Goal: Communication & Community: Share content

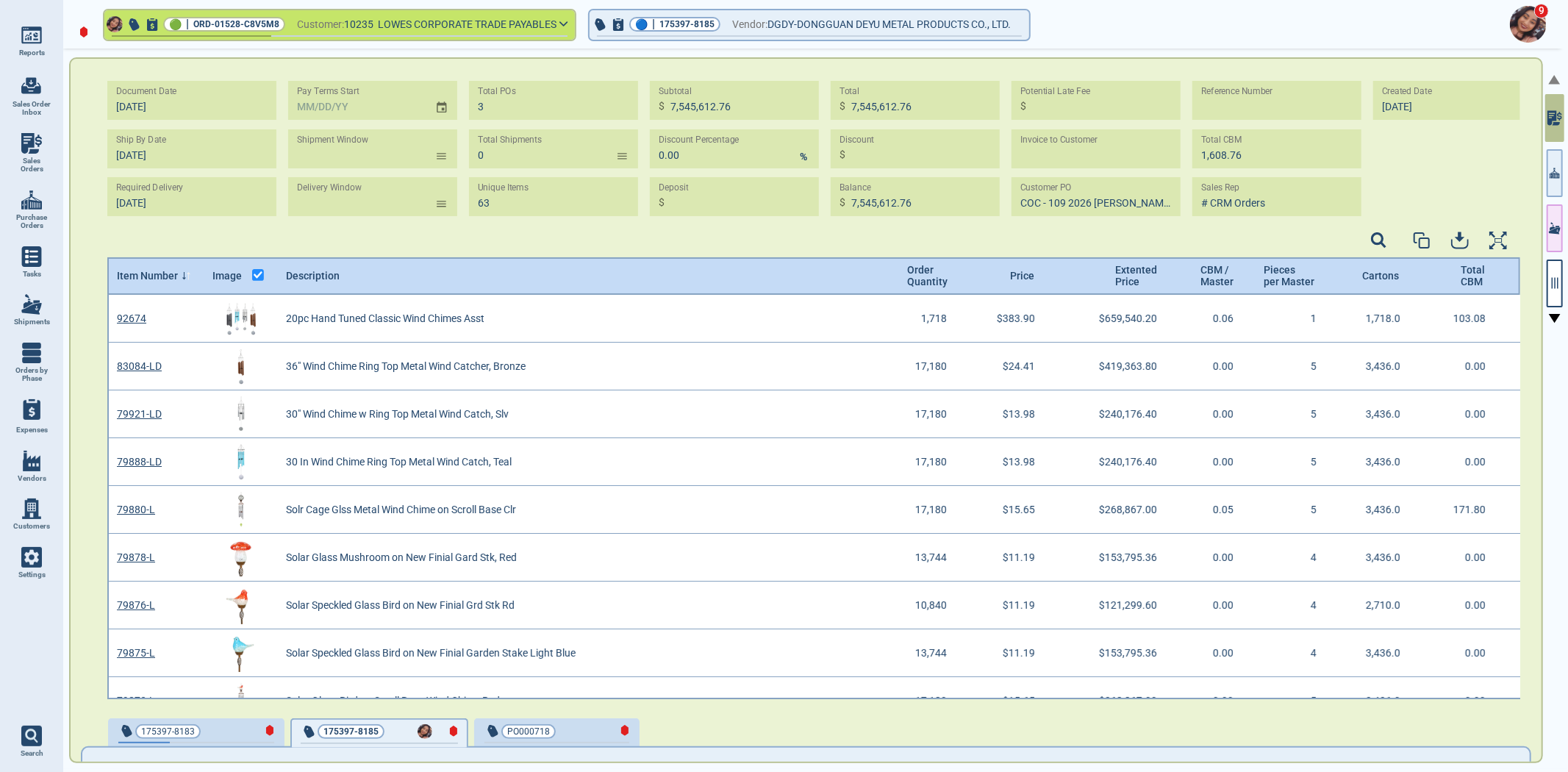
scroll to position [400, 1409]
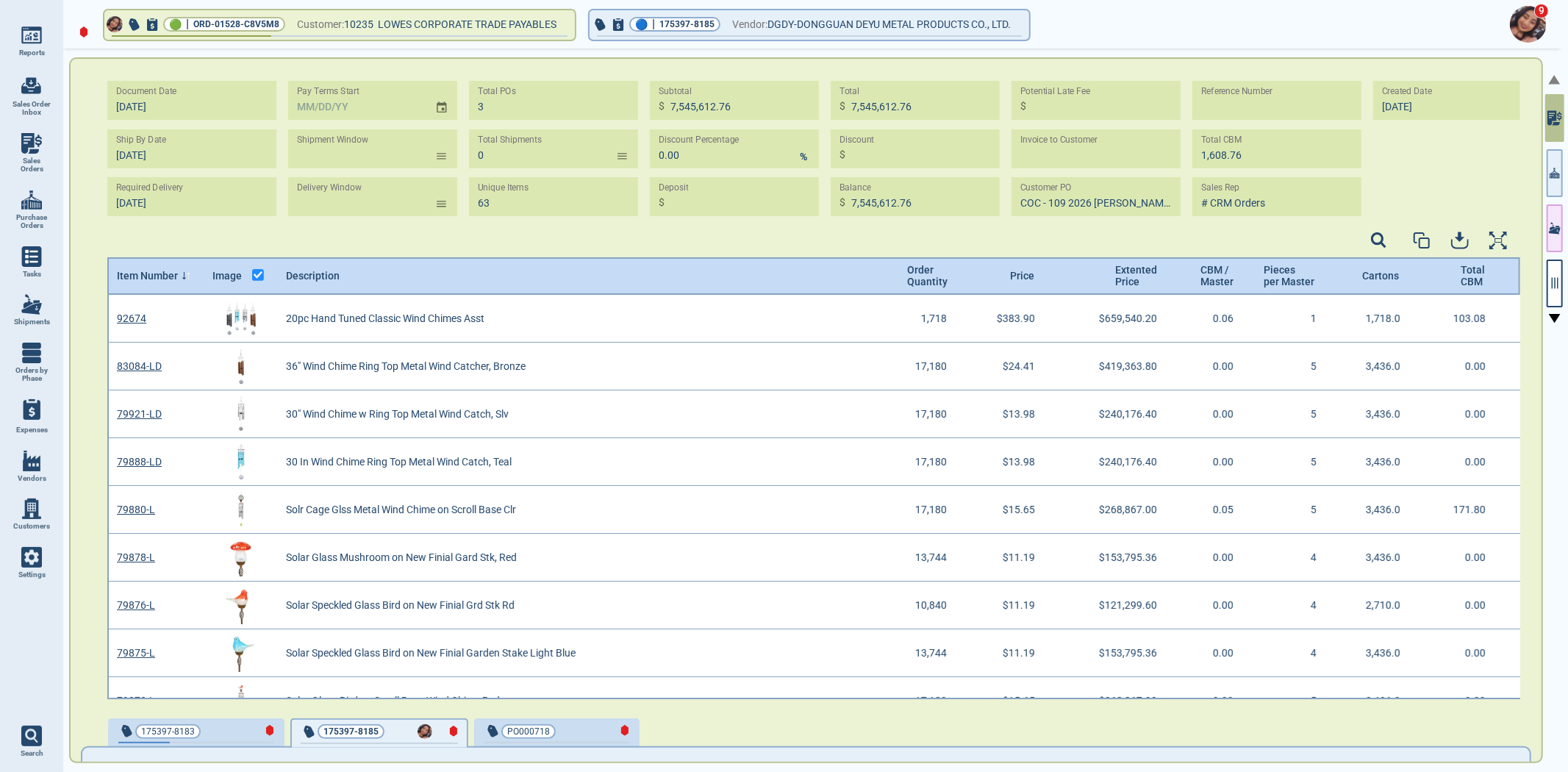
click at [31, 136] on img at bounding box center [31, 143] width 20 height 20
select select "50"
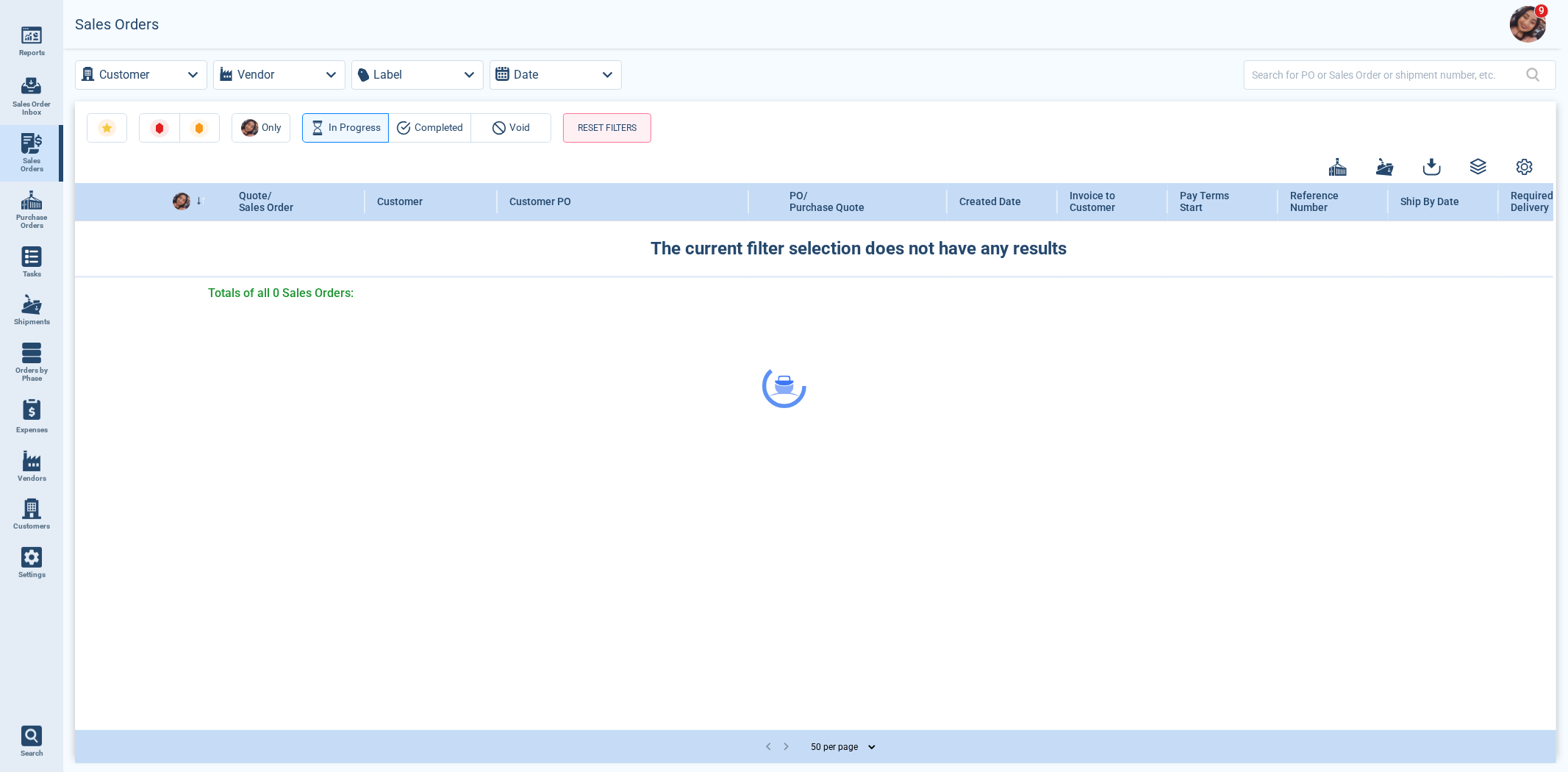
click at [1321, 69] on div at bounding box center [784, 386] width 1568 height 772
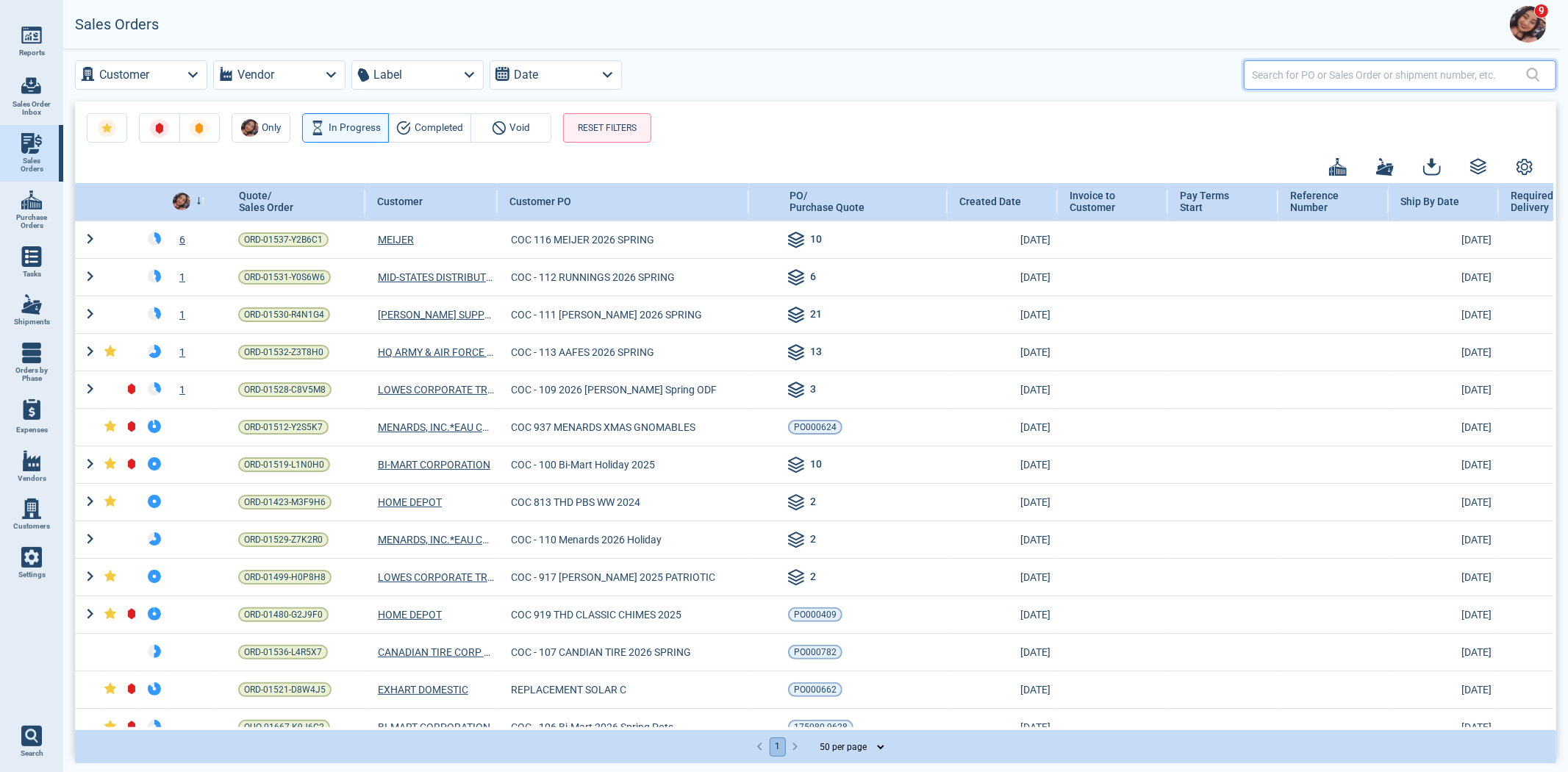
click at [1321, 69] on input "text" at bounding box center [1388, 74] width 274 height 21
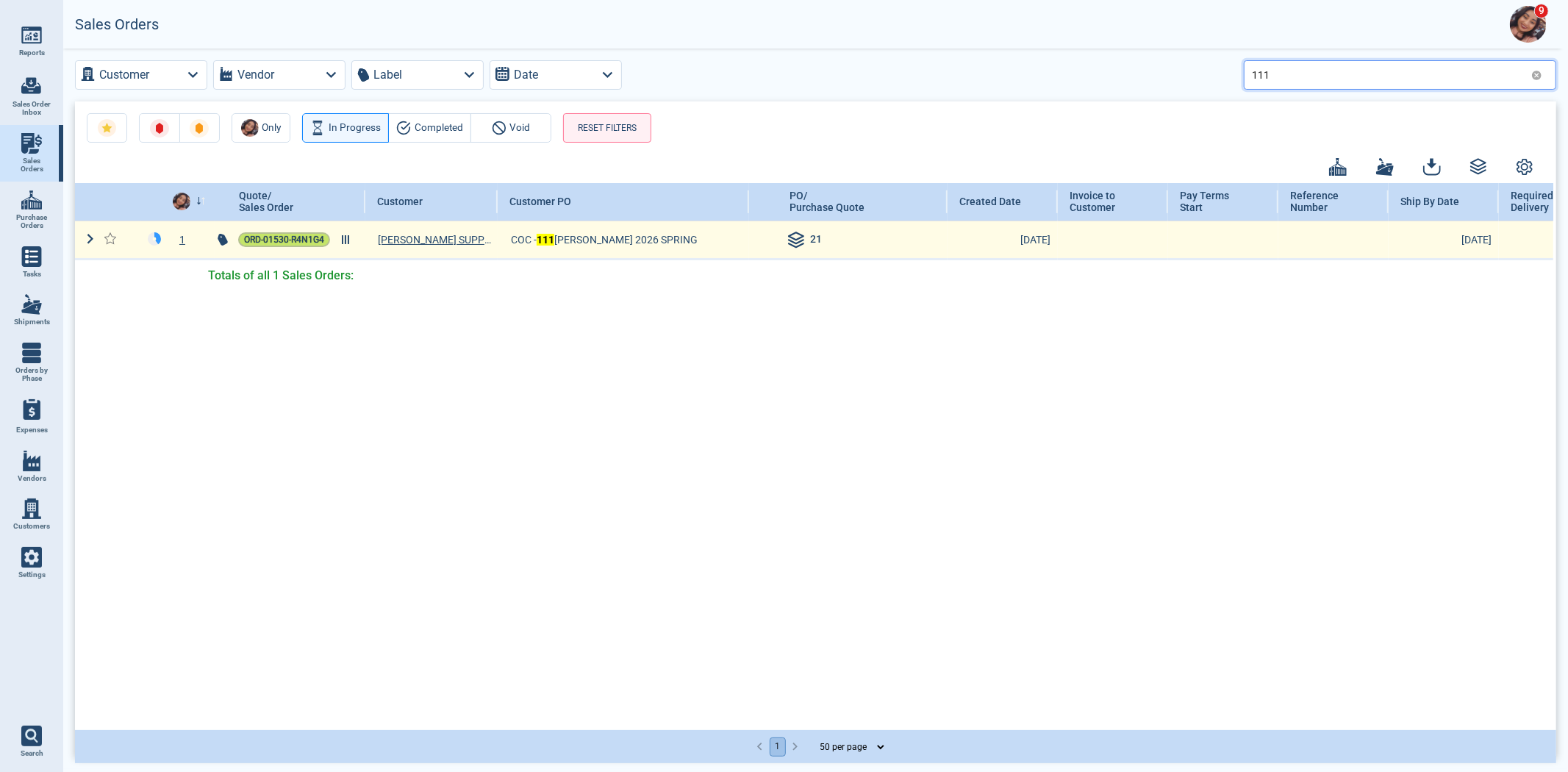
type input "111"
click at [266, 238] on span "ORD-01530-R4N1G4" at bounding box center [284, 239] width 80 height 14
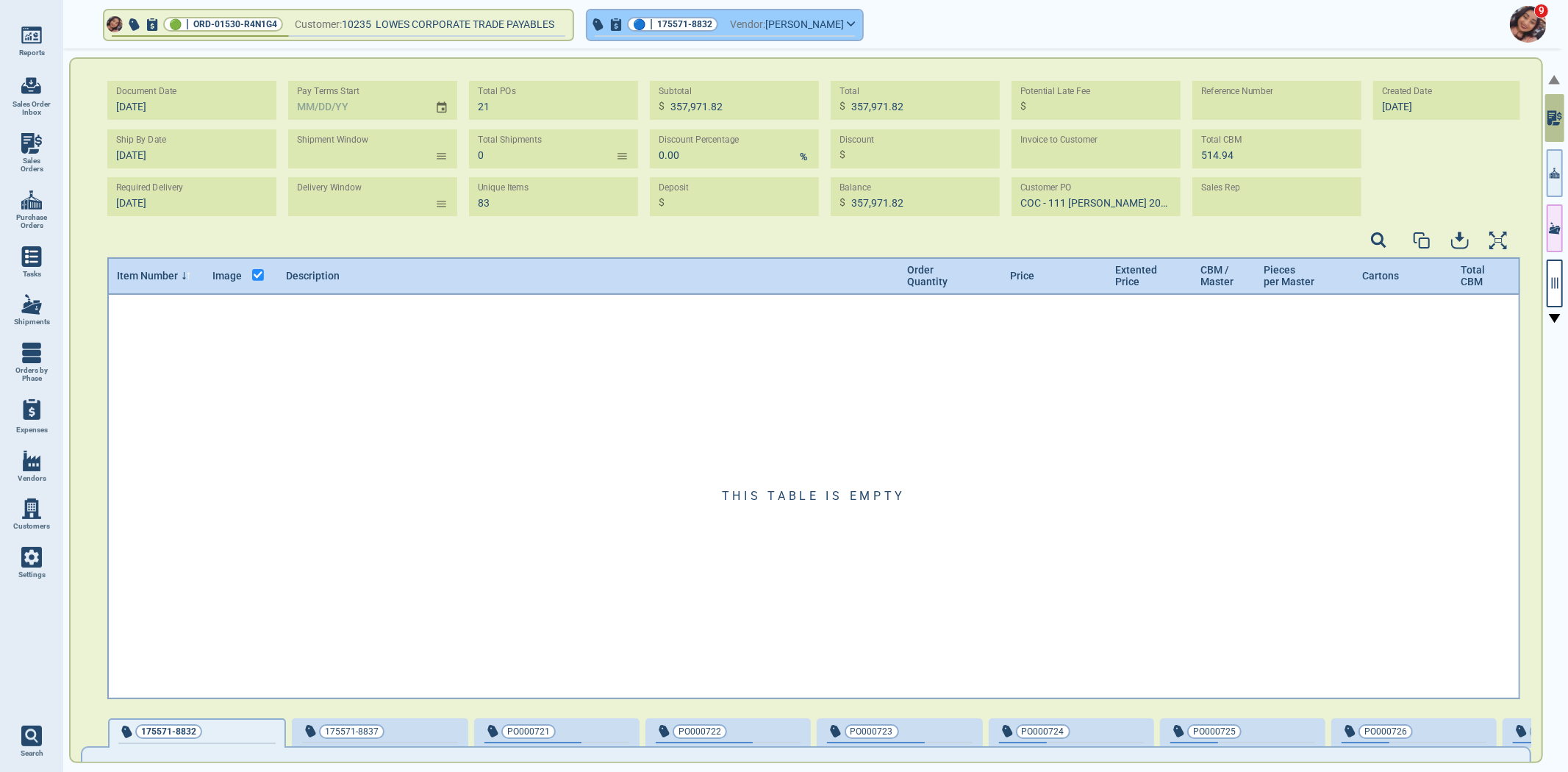
click at [644, 36] on span "button" at bounding box center [725, 36] width 260 height 2
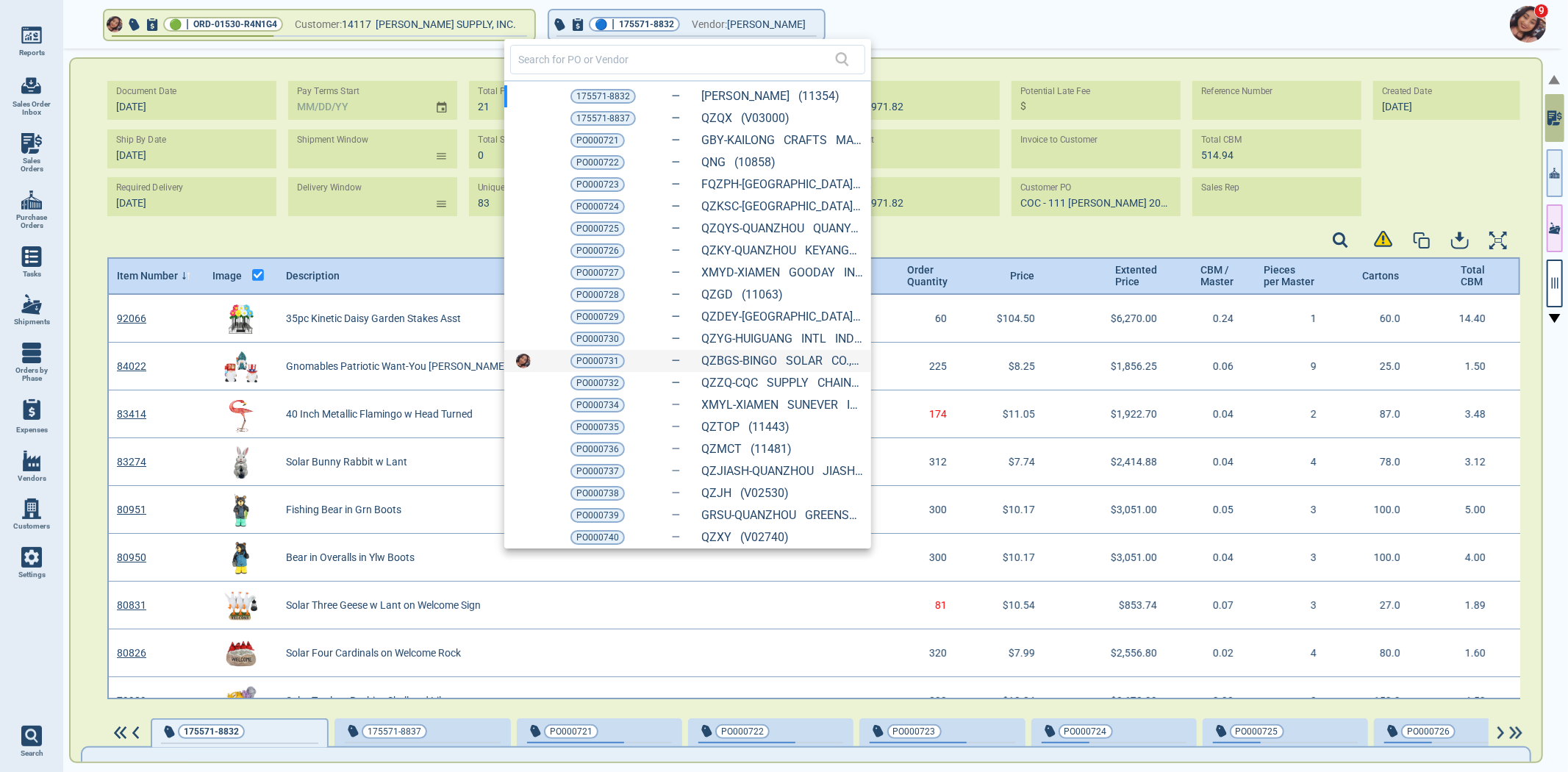
scroll to position [400, 1409]
drag, startPoint x: 580, startPoint y: 366, endPoint x: 1022, endPoint y: 354, distance: 442.2
click at [581, 366] on span "PO000731" at bounding box center [597, 361] width 42 height 14
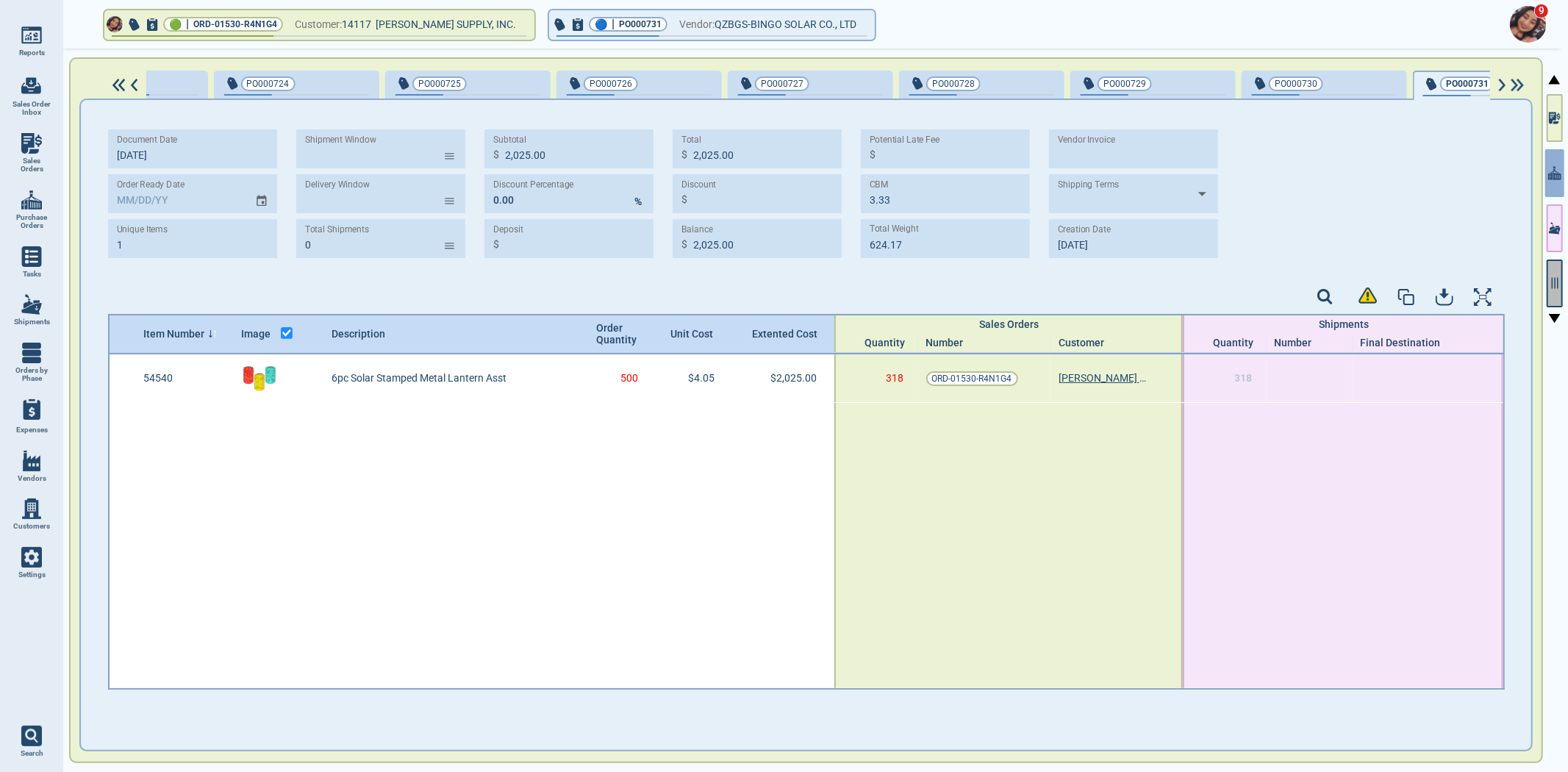
scroll to position [0, 849]
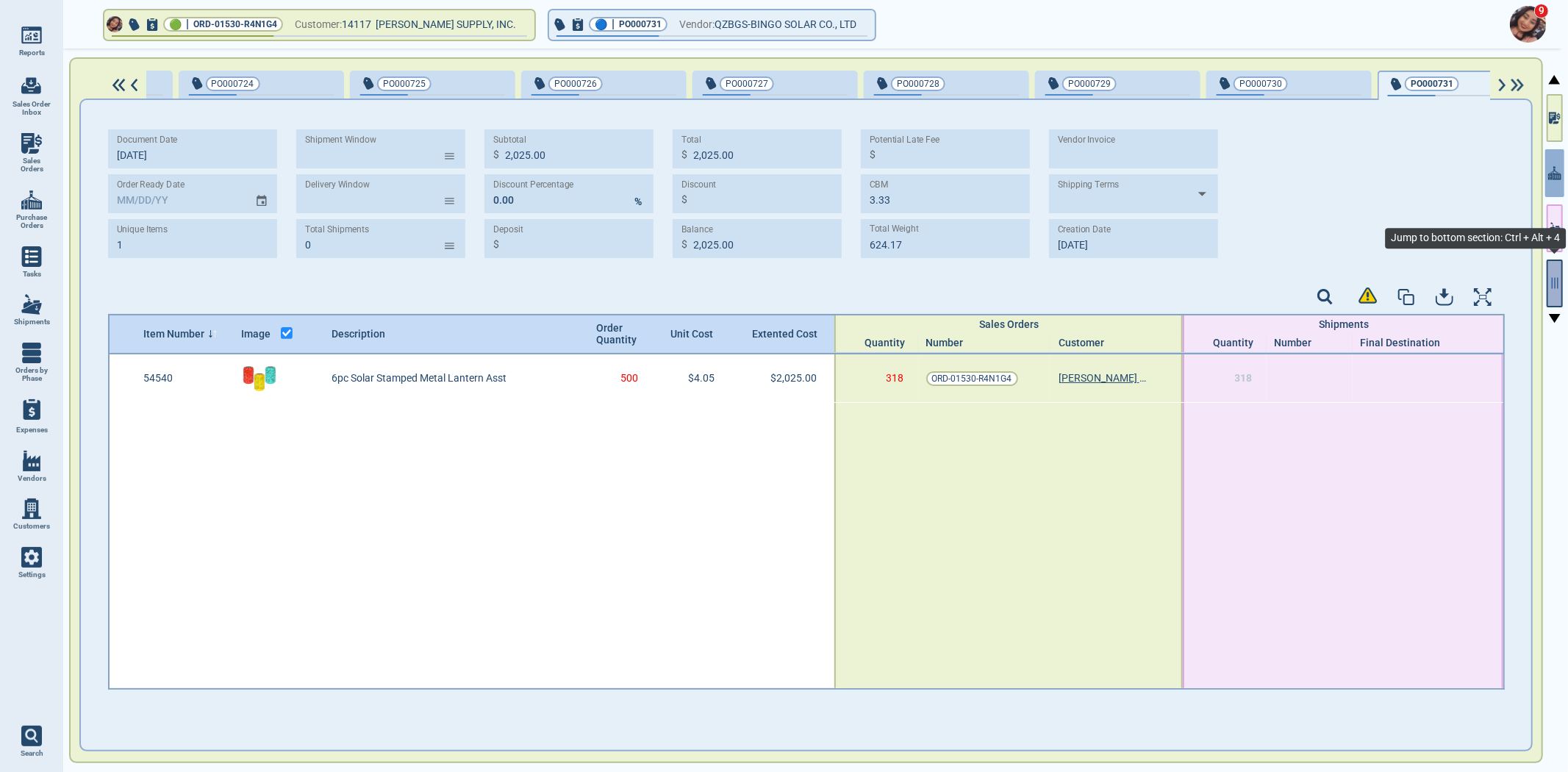
click at [1556, 293] on button "button" at bounding box center [1554, 283] width 16 height 48
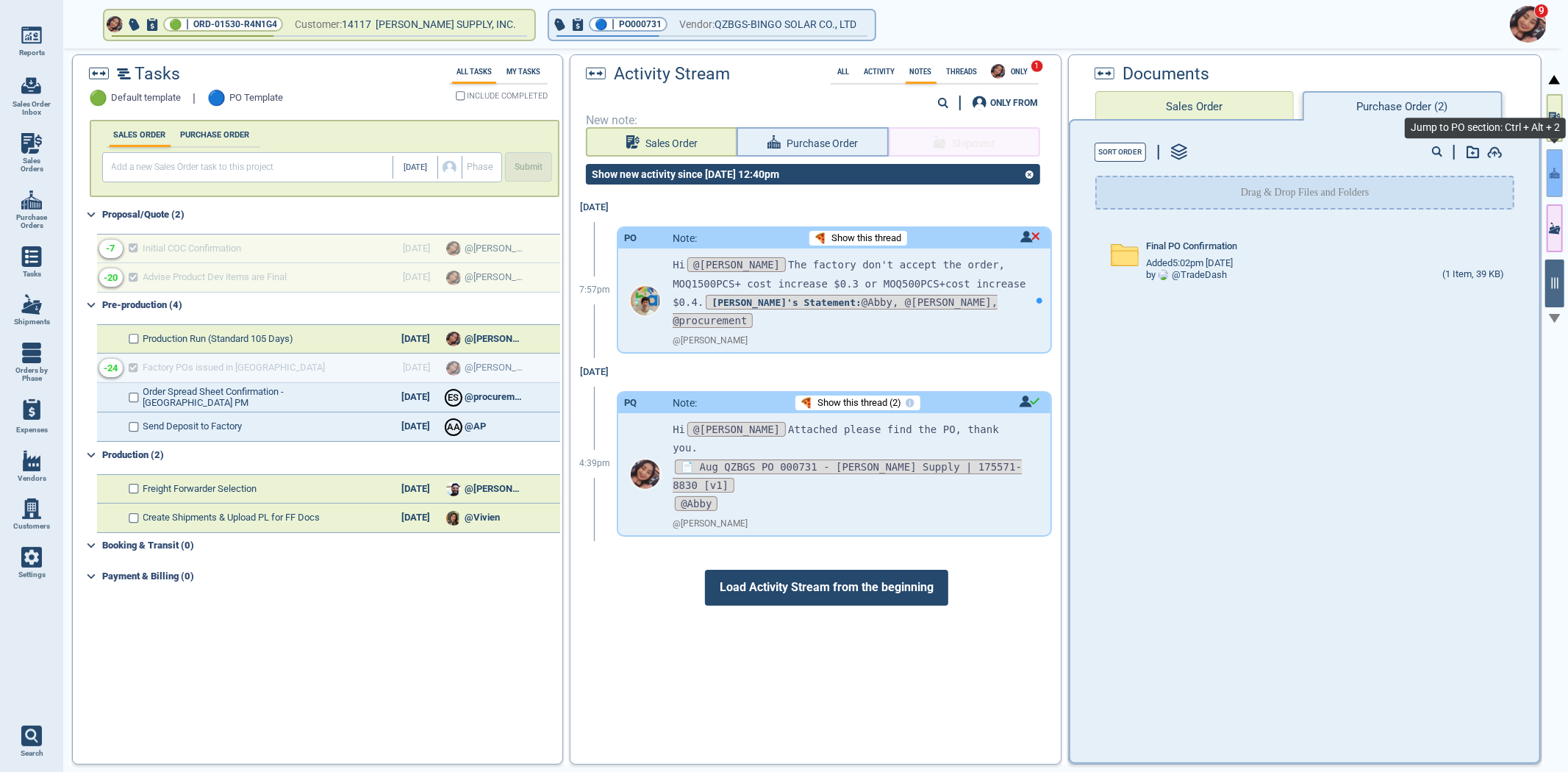
drag, startPoint x: 1545, startPoint y: 288, endPoint x: 1547, endPoint y: 182, distance: 106.0
click at [1547, 182] on button "button" at bounding box center [1554, 173] width 16 height 48
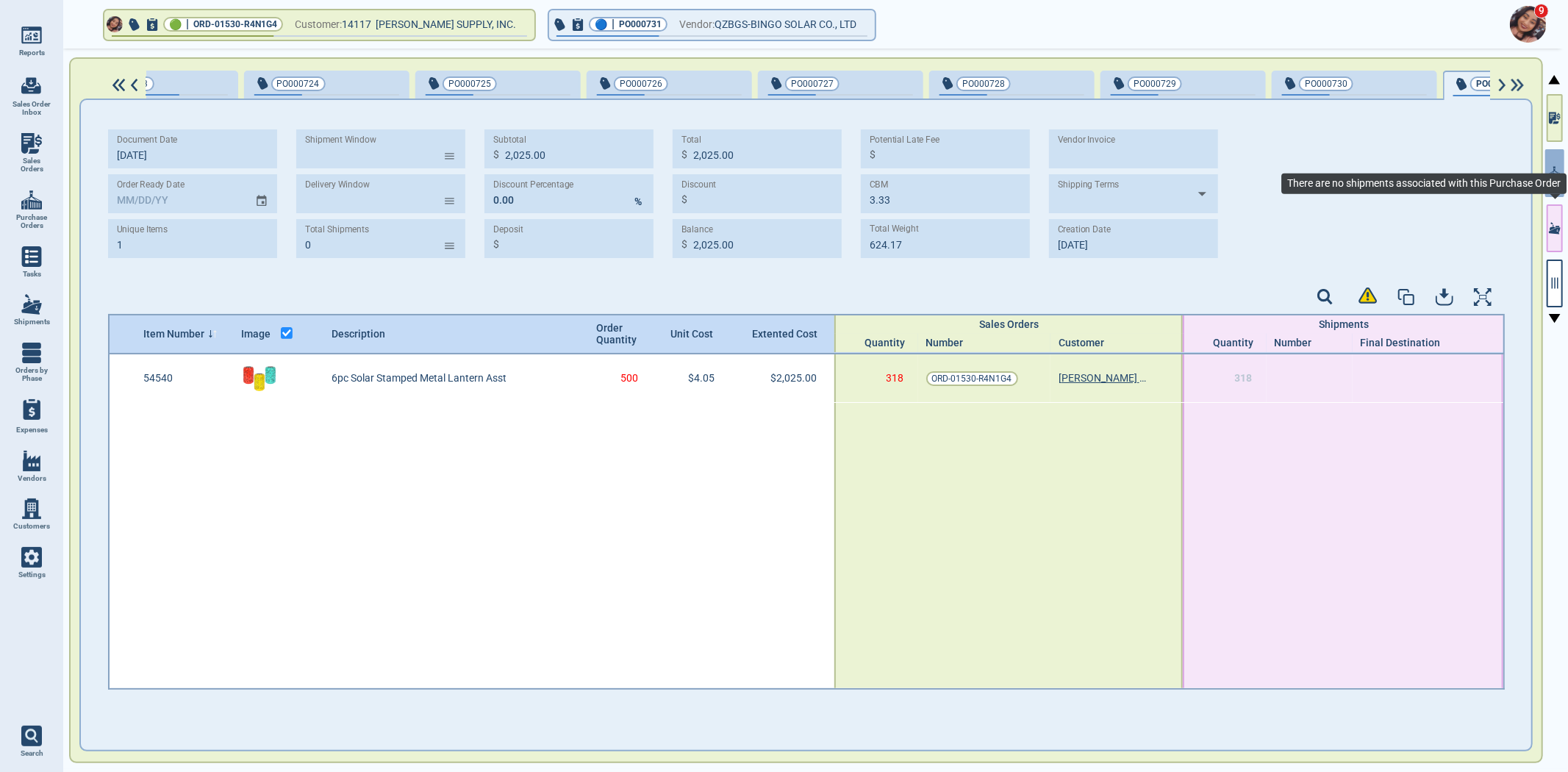
scroll to position [0, 849]
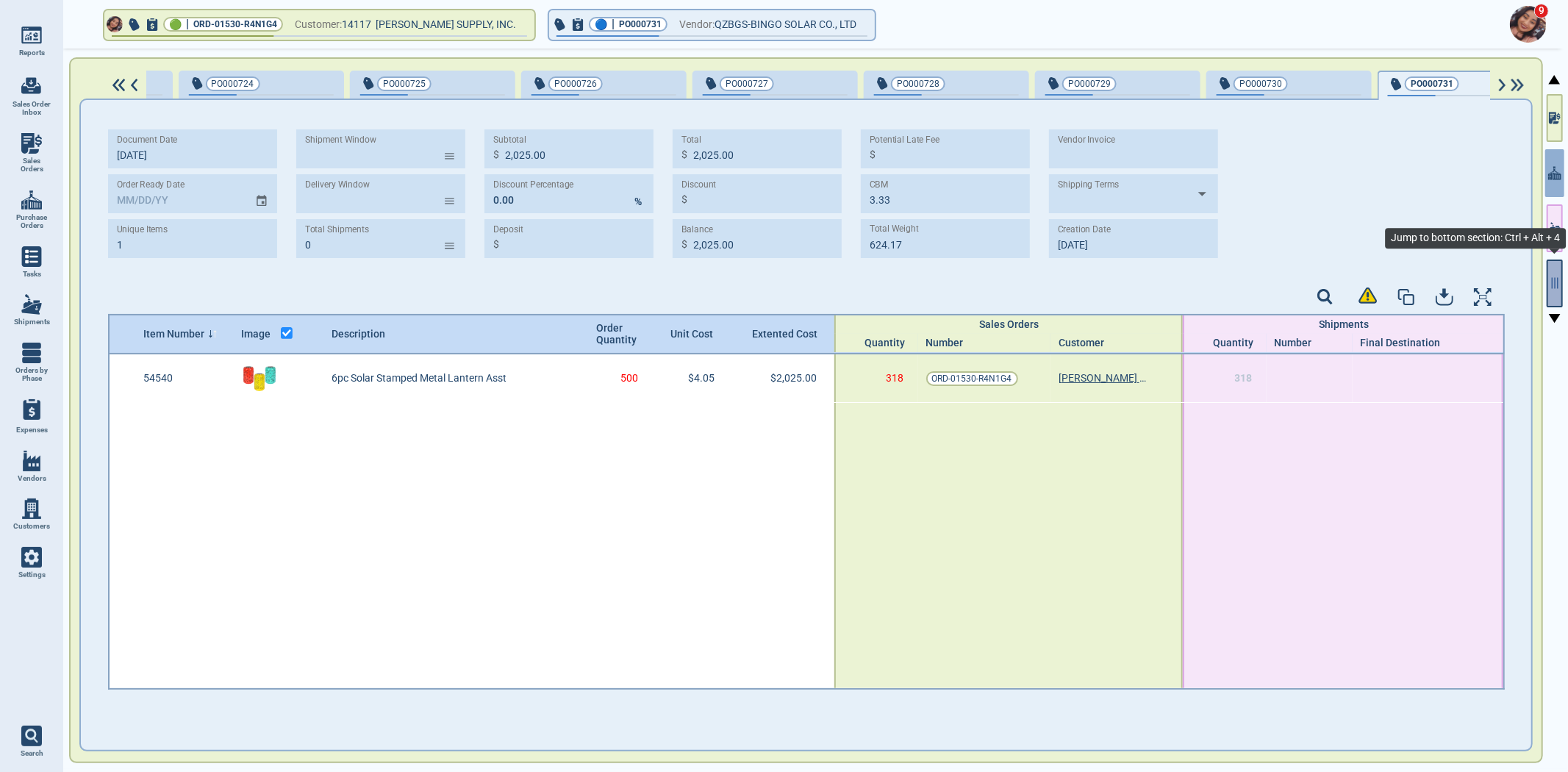
click at [1549, 279] on icon "button" at bounding box center [1554, 283] width 14 height 14
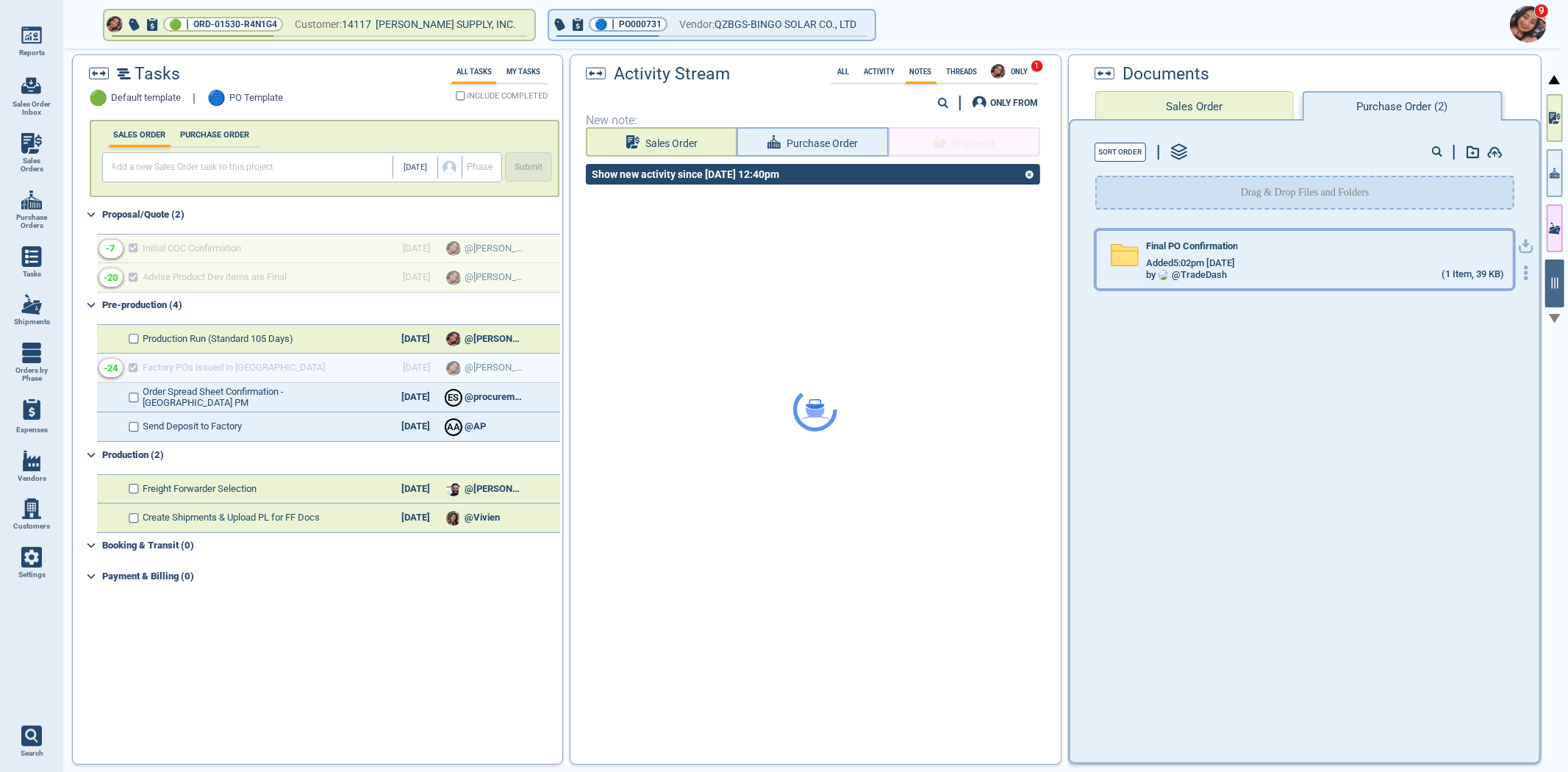
click at [1274, 269] on div "by @ TradeDash (1 Item, 39 KB)" at bounding box center [1325, 275] width 358 height 12
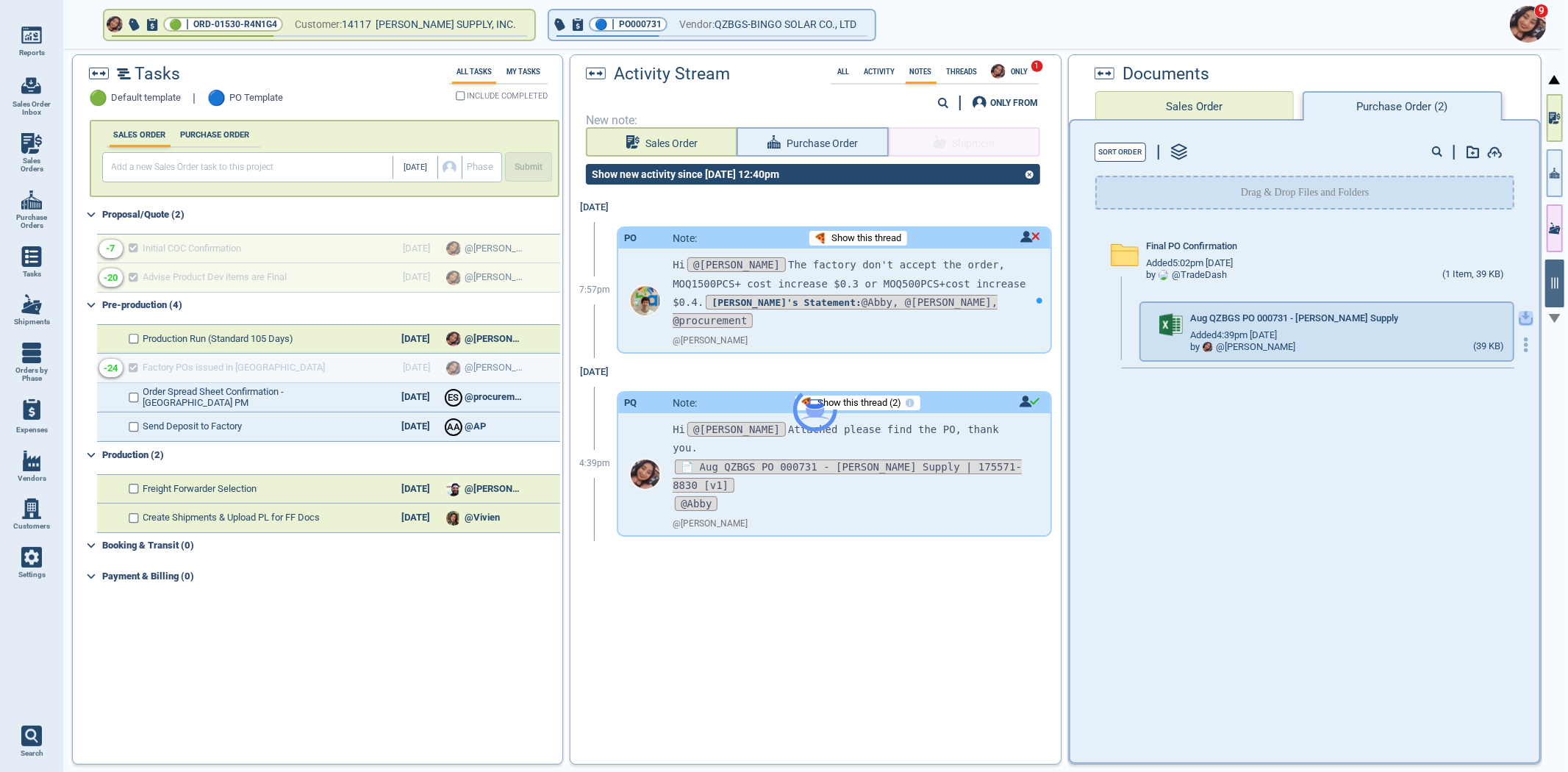
click at [1521, 314] on icon "button" at bounding box center [1526, 316] width 8 height 8
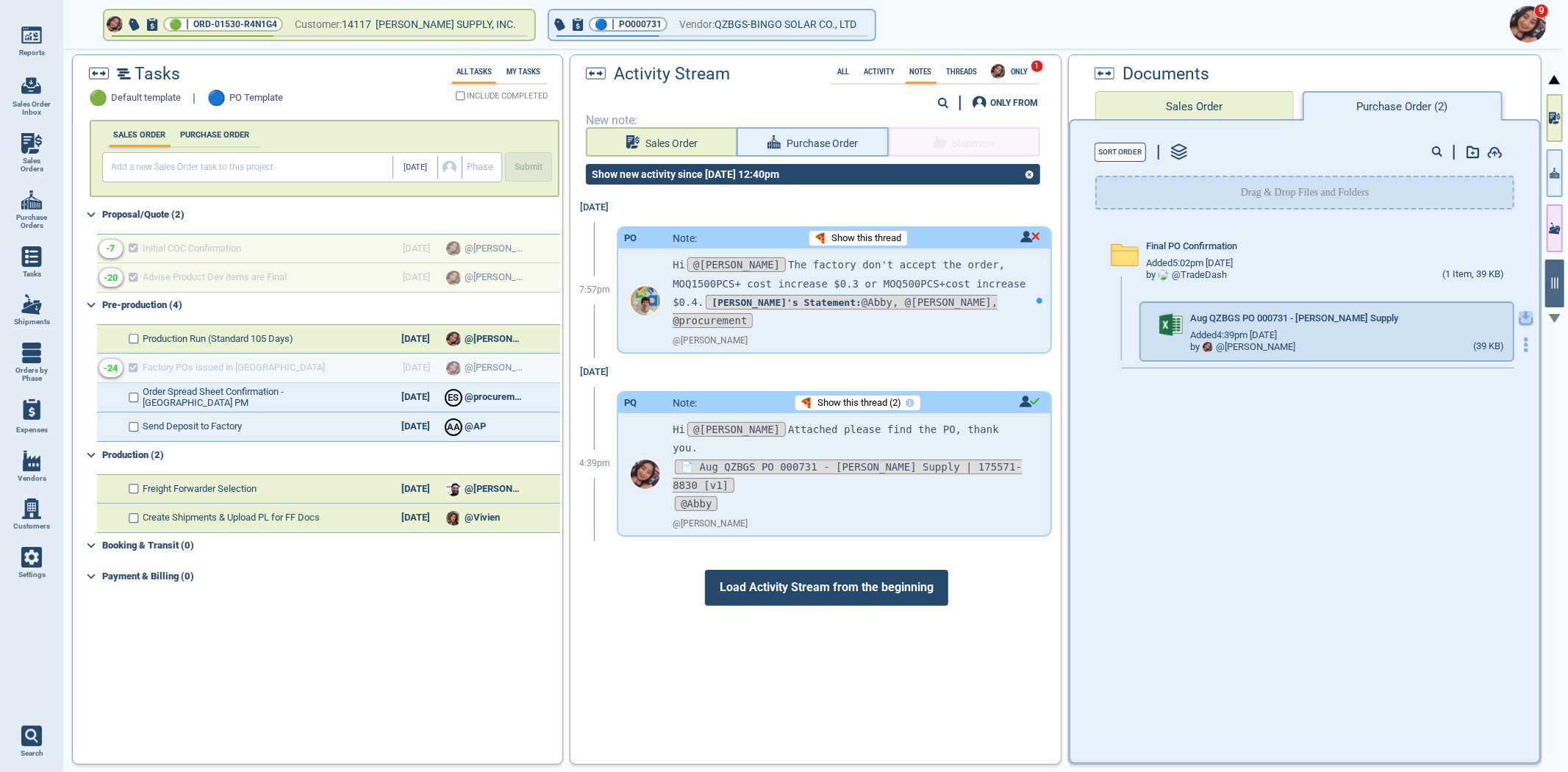
click at [1519, 314] on icon "button" at bounding box center [1526, 317] width 14 height 14
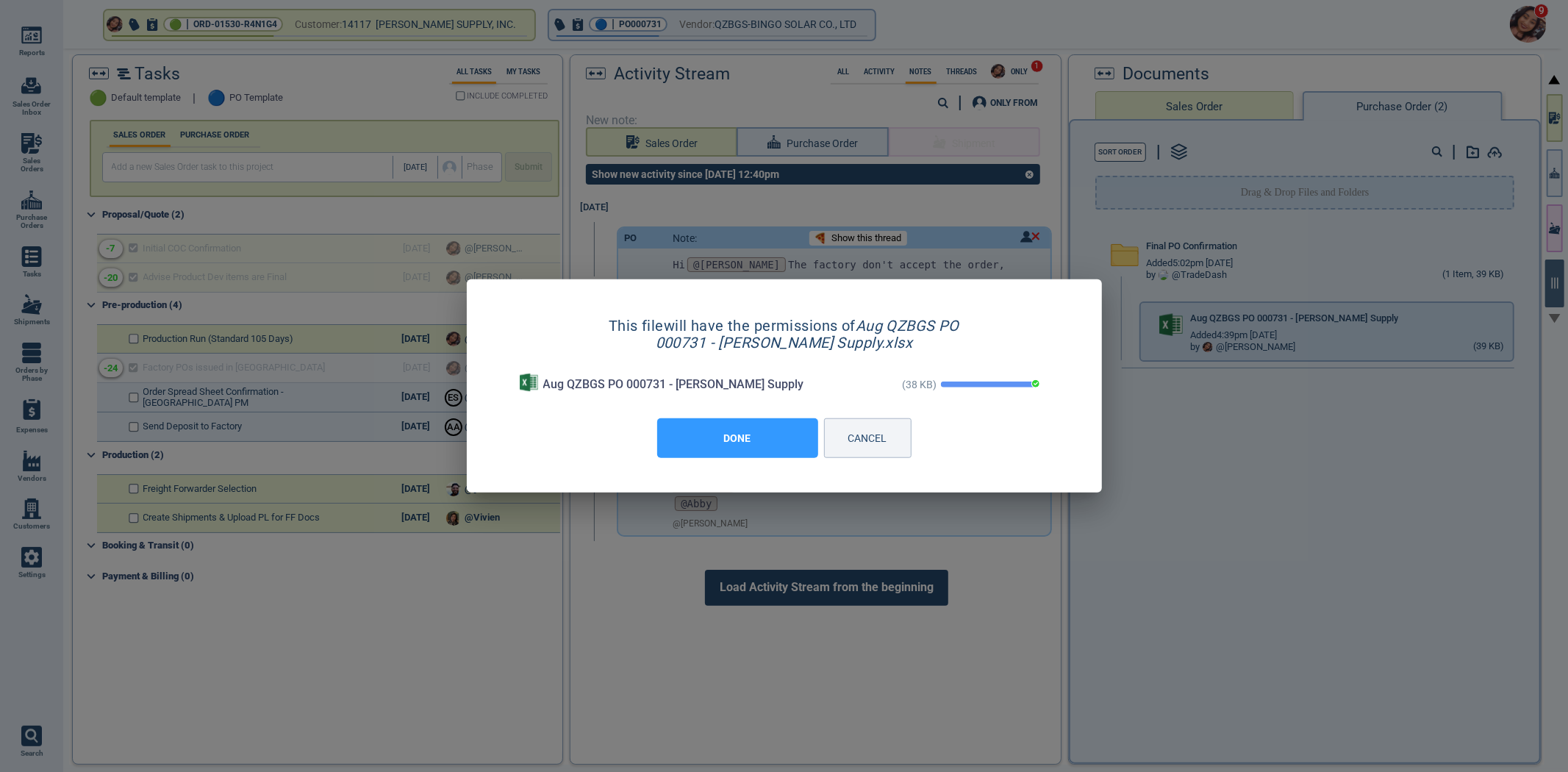
click at [740, 435] on button "DONE" at bounding box center [737, 438] width 161 height 40
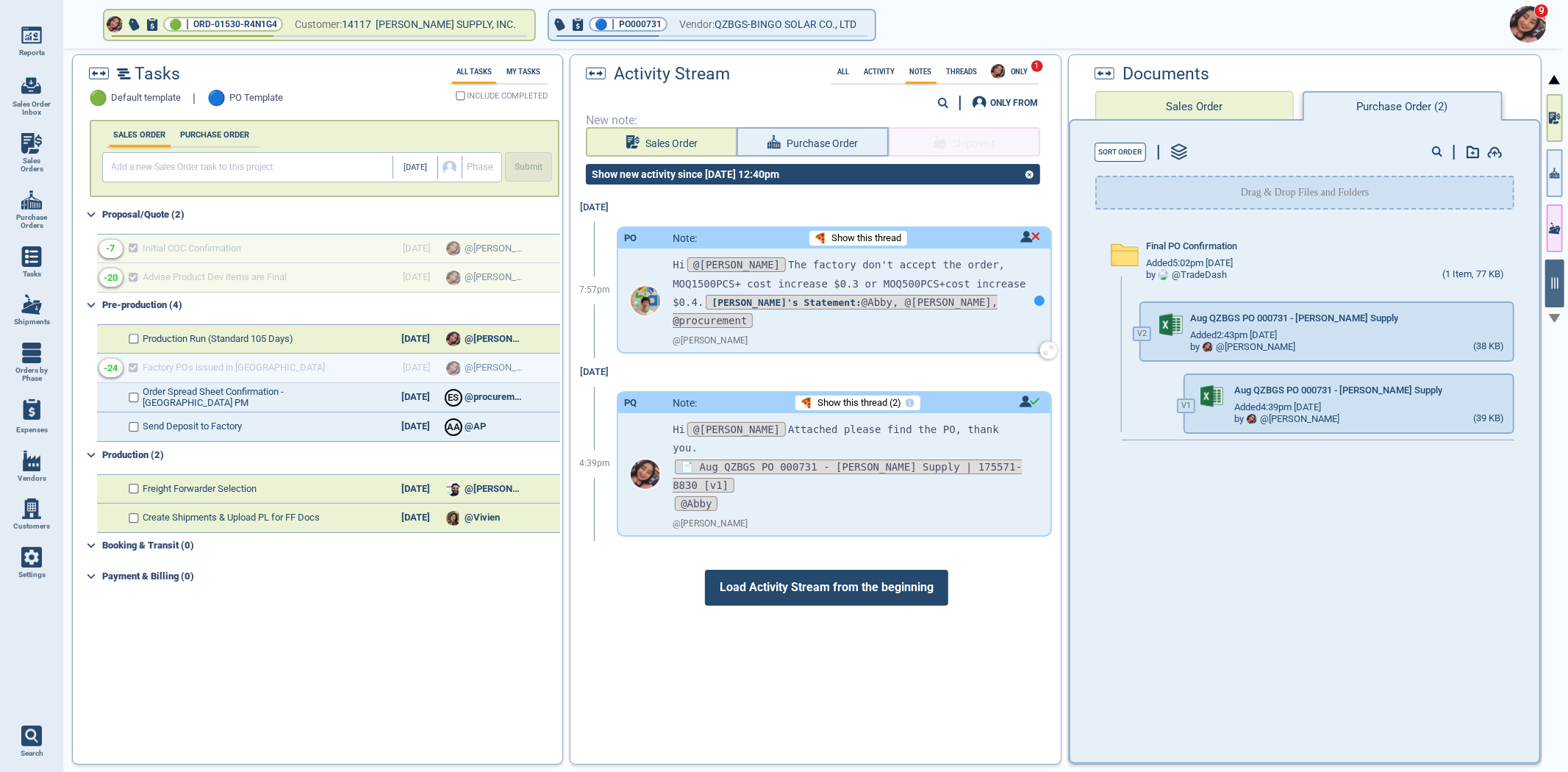
click at [1028, 294] on div at bounding box center [1039, 300] width 22 height 103
click at [871, 243] on div "Show this thread" at bounding box center [858, 238] width 98 height 14
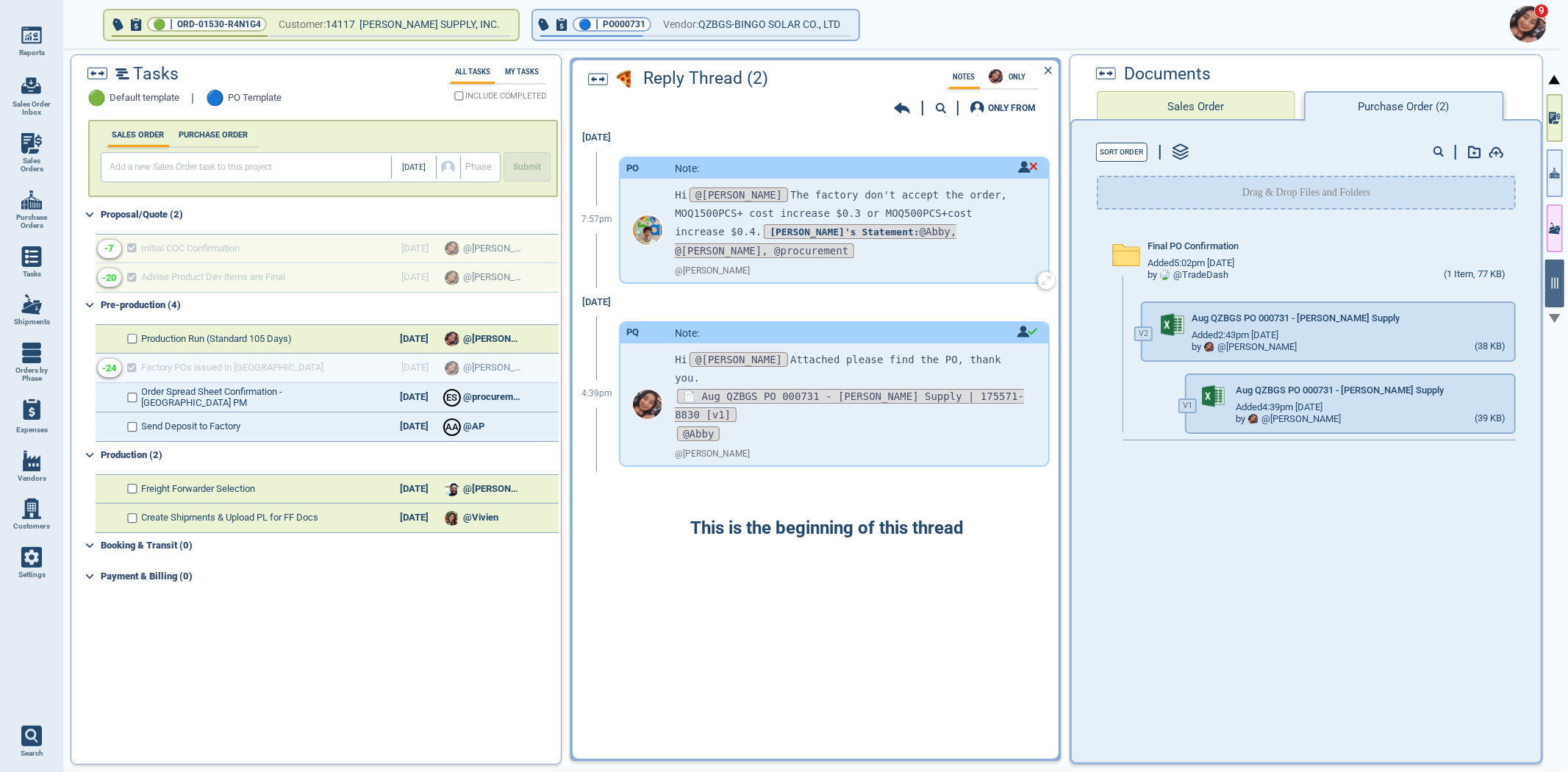
click at [1022, 165] on img at bounding box center [1028, 167] width 20 height 12
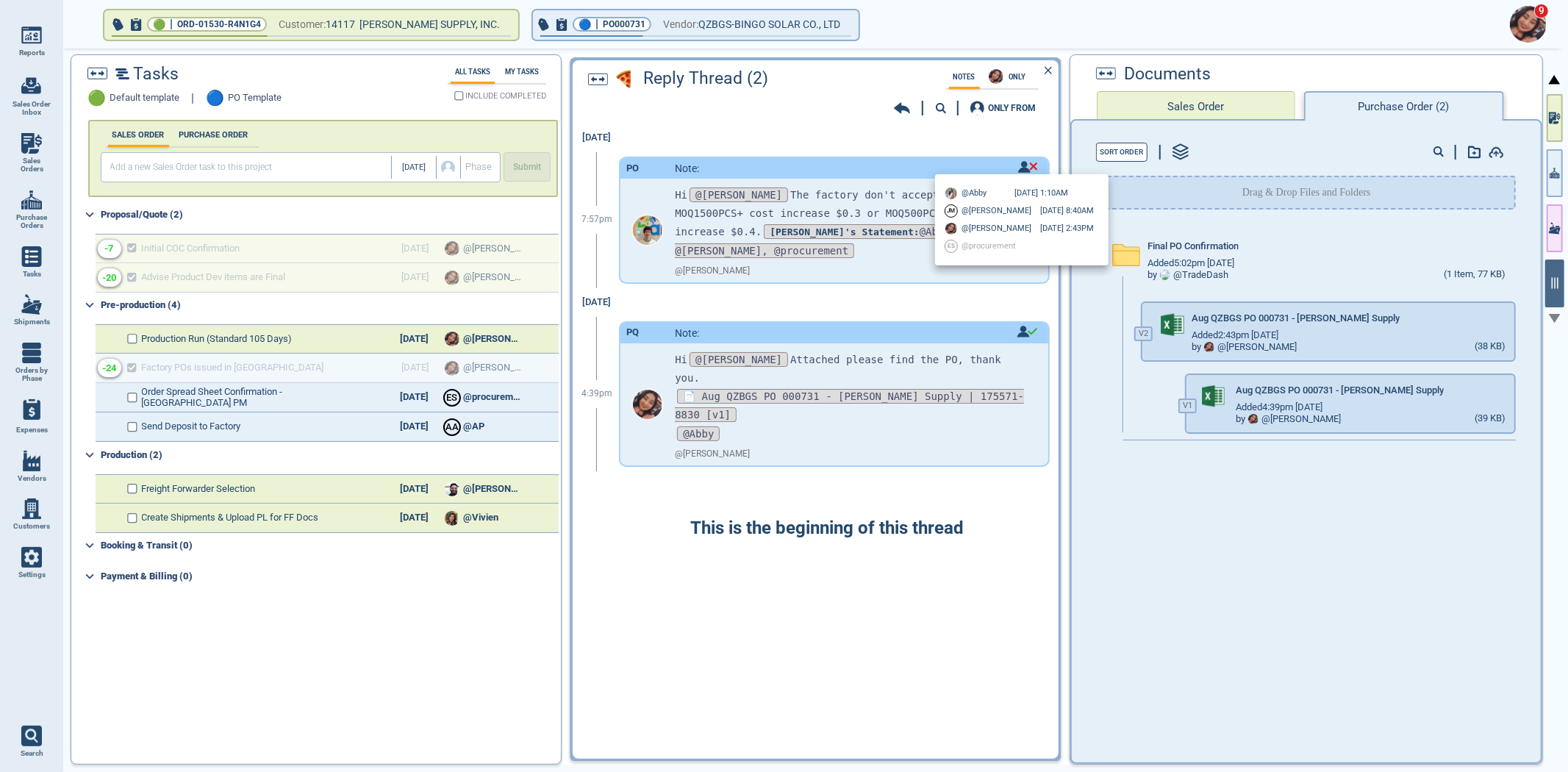
click at [1020, 164] on div at bounding box center [784, 386] width 1568 height 772
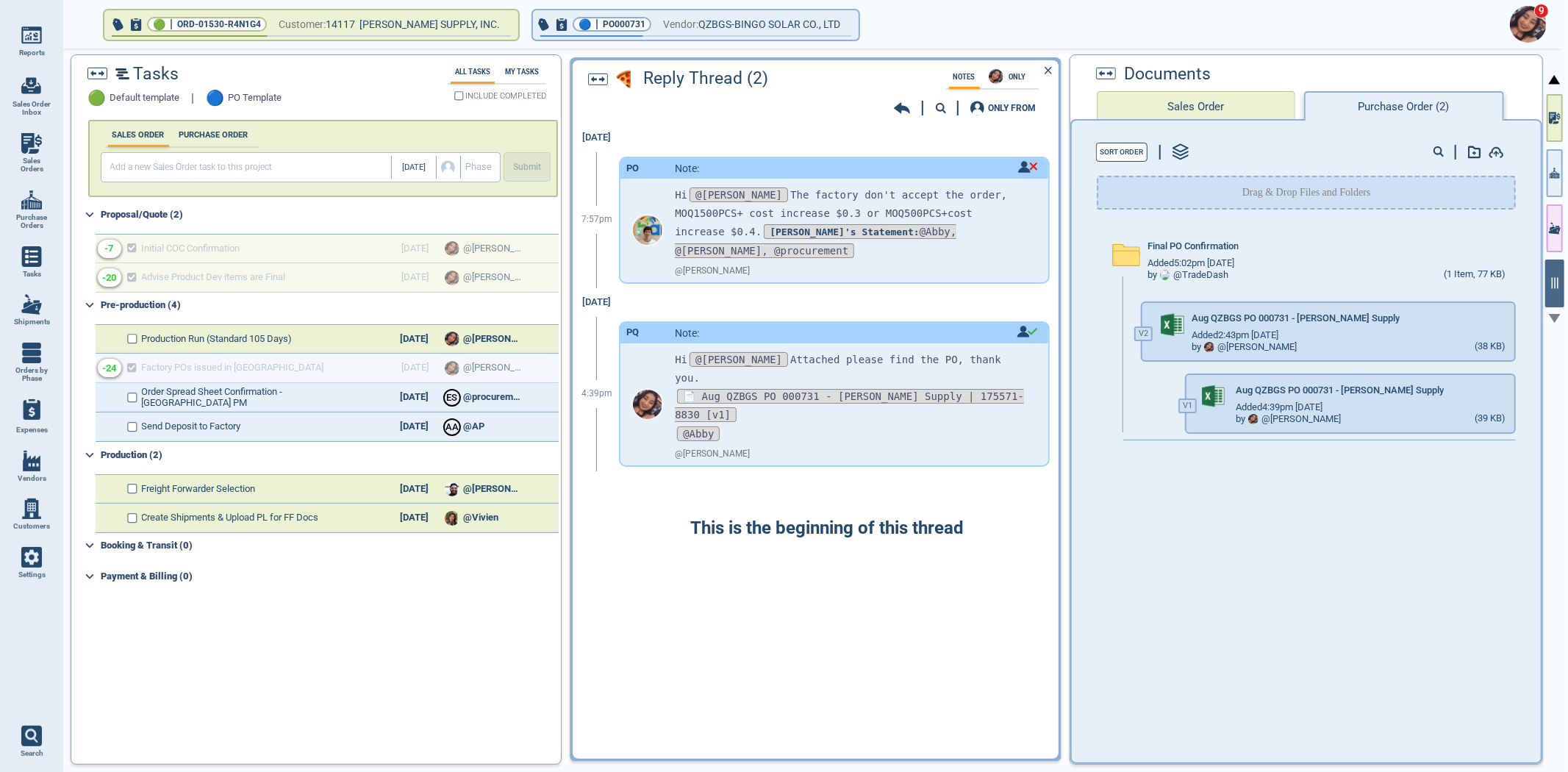
click at [915, 107] on div at bounding box center [908, 108] width 30 height 14
click at [897, 114] on div "ONLY FROM" at bounding box center [813, 108] width 457 height 20
click at [899, 107] on icon at bounding box center [901, 108] width 16 height 11
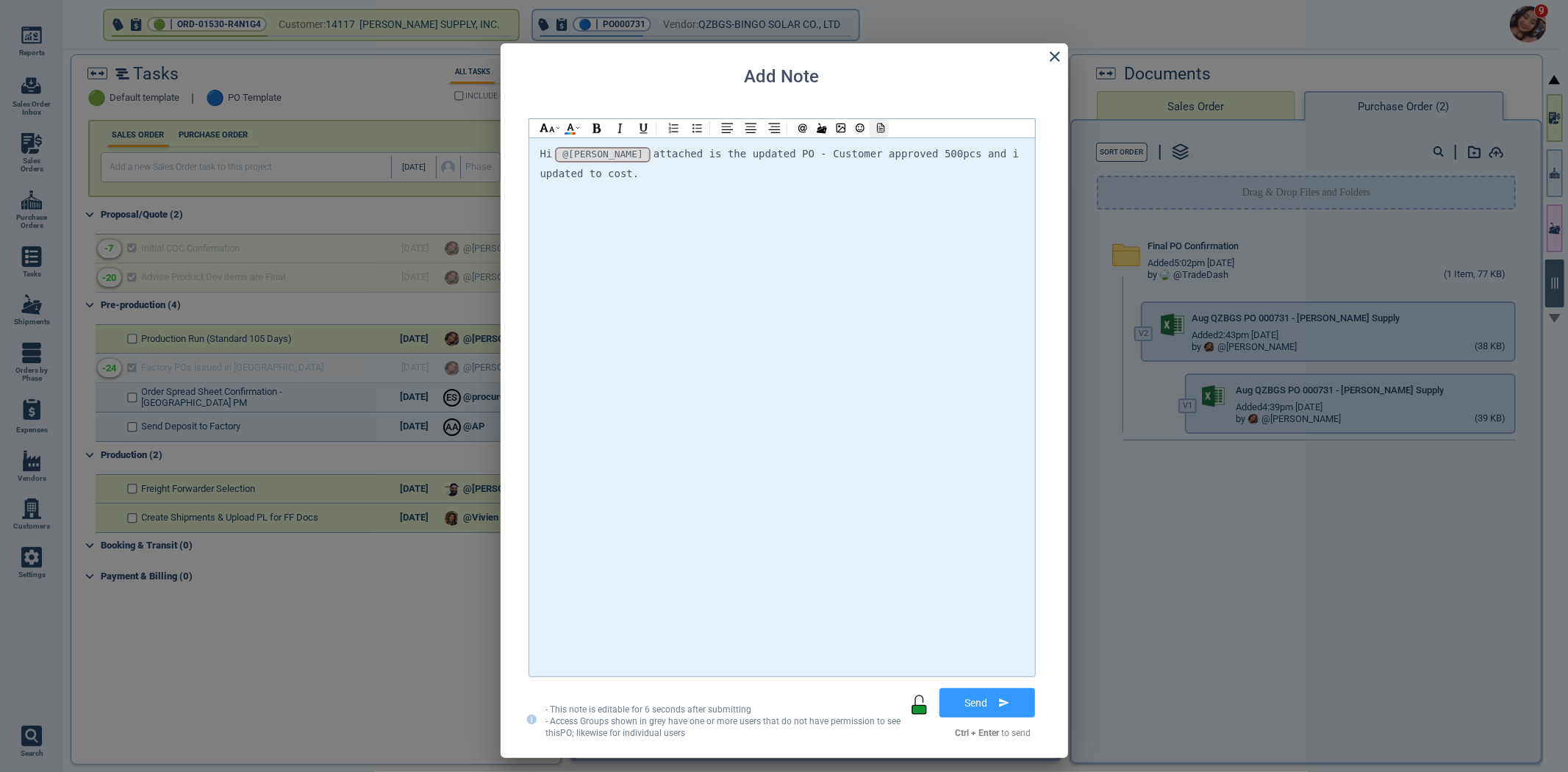
click at [881, 123] on icon at bounding box center [879, 128] width 14 height 10
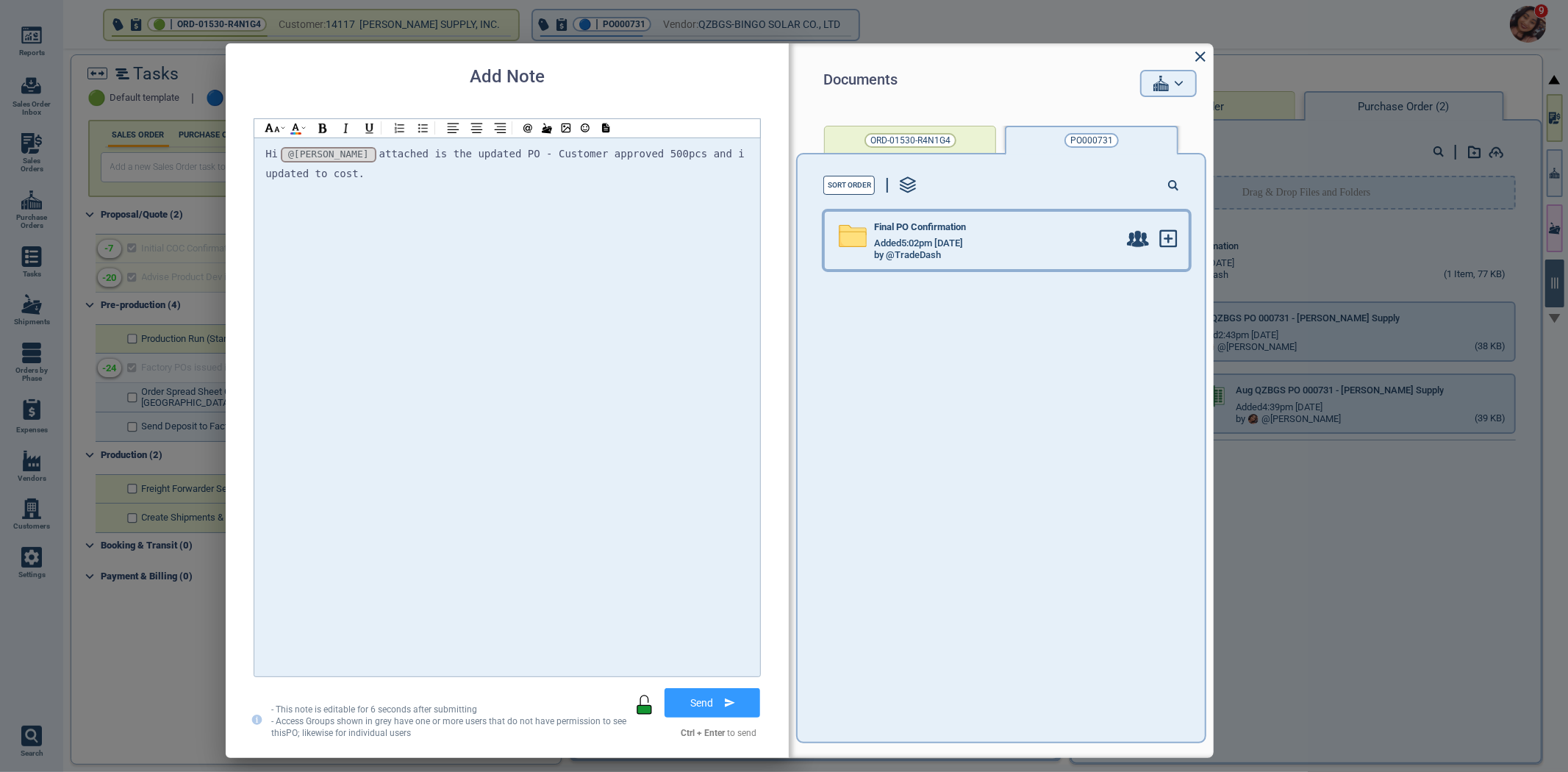
click at [998, 238] on div "Added 5:02pm [DATE]" at bounding box center [996, 243] width 244 height 12
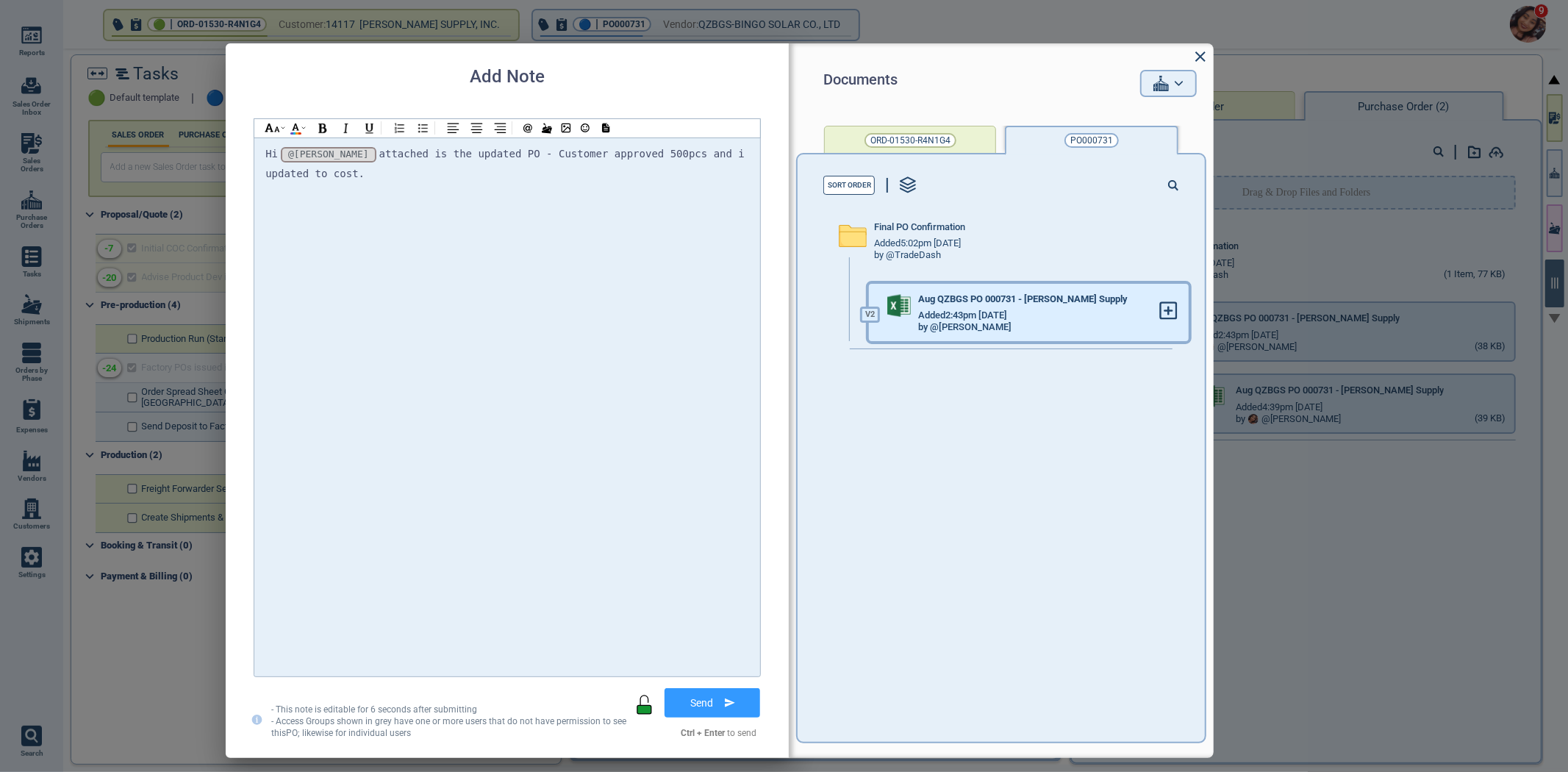
click at [1171, 305] on div at bounding box center [1173, 312] width 30 height 58
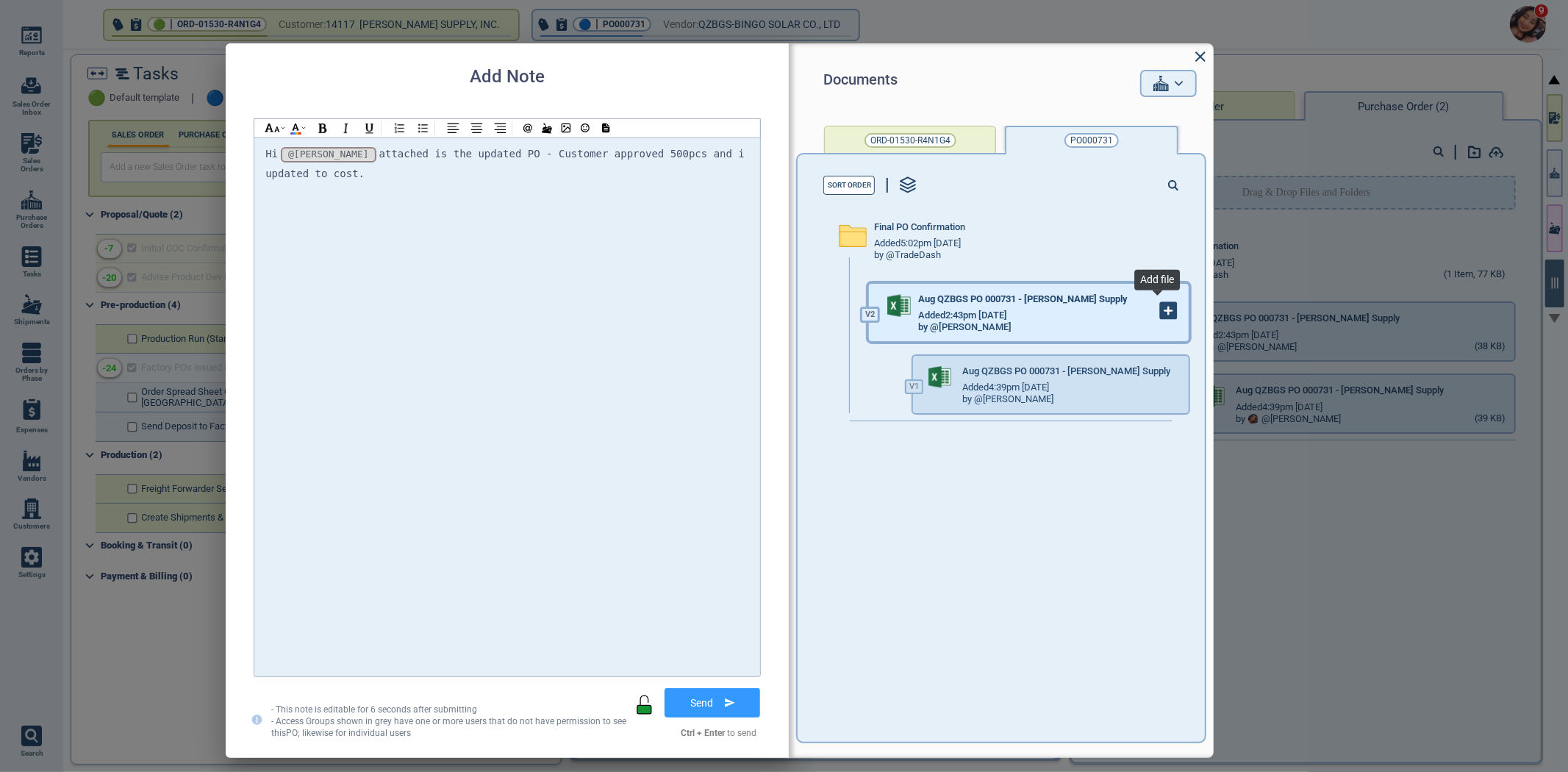
click at [1161, 316] on icon at bounding box center [1168, 310] width 16 height 16
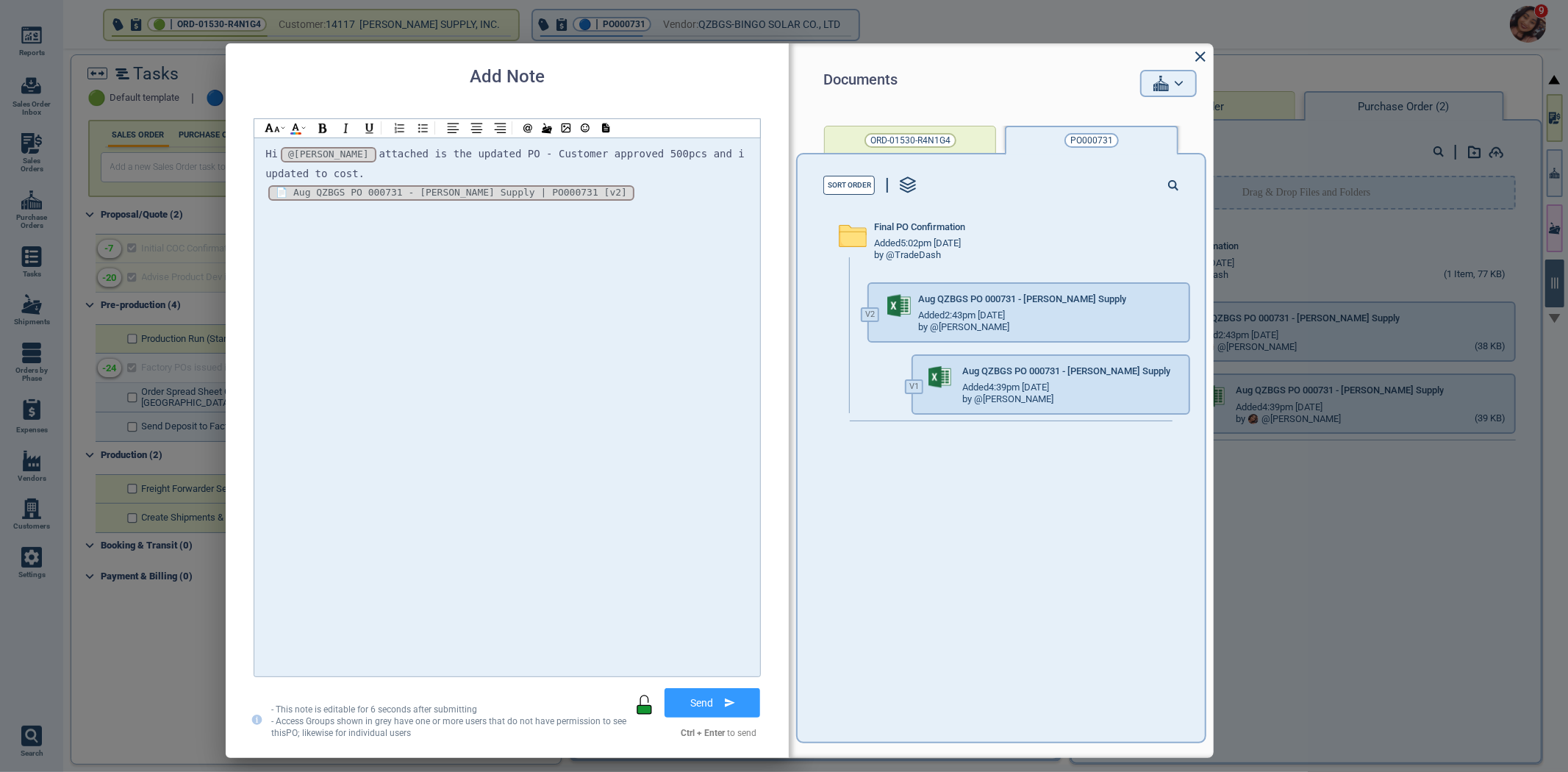
click at [634, 171] on div "Hi @[PERSON_NAME] @[PERSON_NAME] @[PERSON_NAME] attached is the updated PO - Cu…" at bounding box center [507, 164] width 484 height 38
click at [630, 184] on div "*_VVMwTBsY8mBIp15zzLz3_* [v2] 📄 Aug QZBGS PO 000731 - [PERSON_NAME] Supply | PO…" at bounding box center [507, 193] width 484 height 20
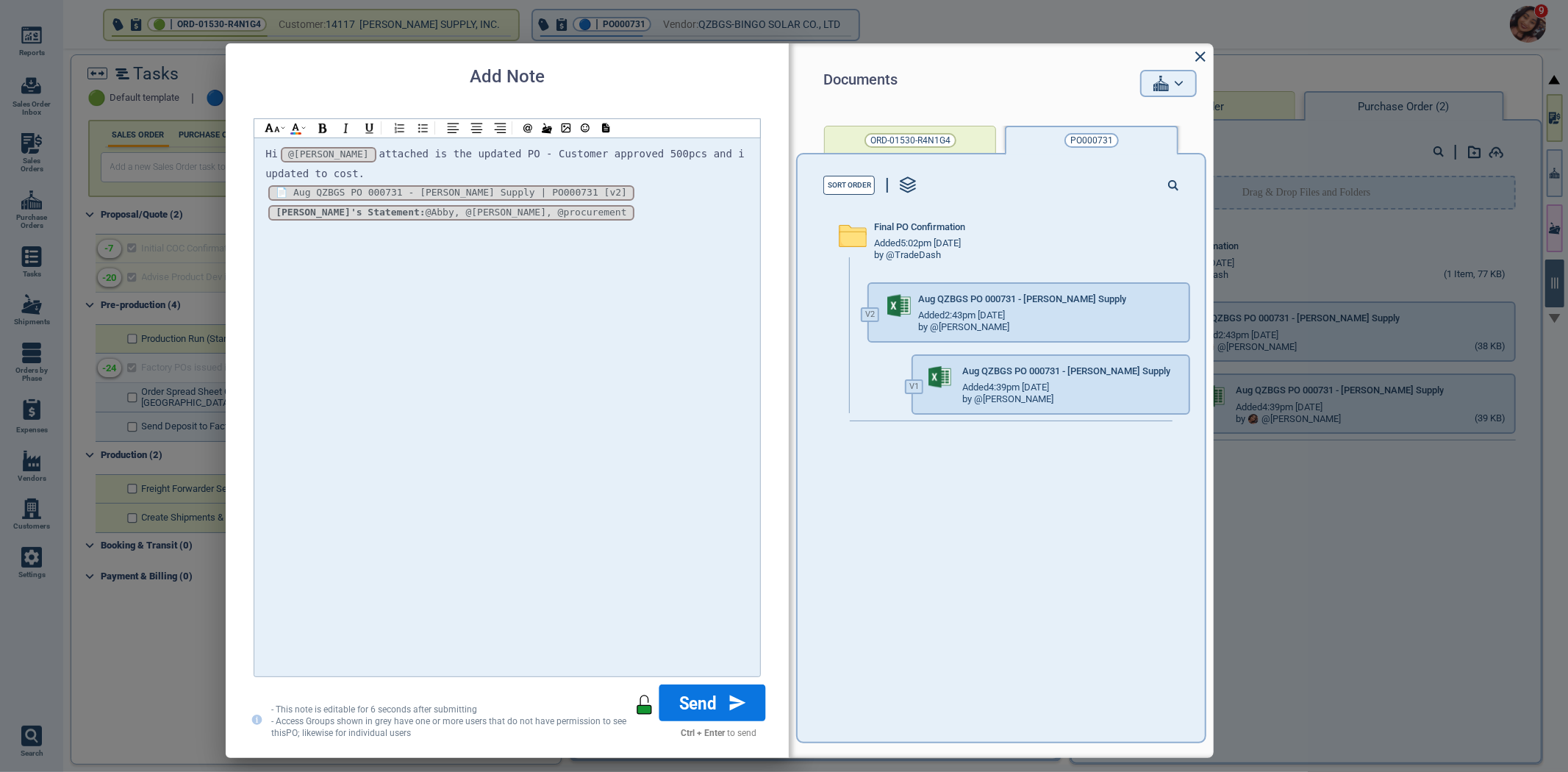
click at [723, 696] on button "Send" at bounding box center [713, 702] width 107 height 36
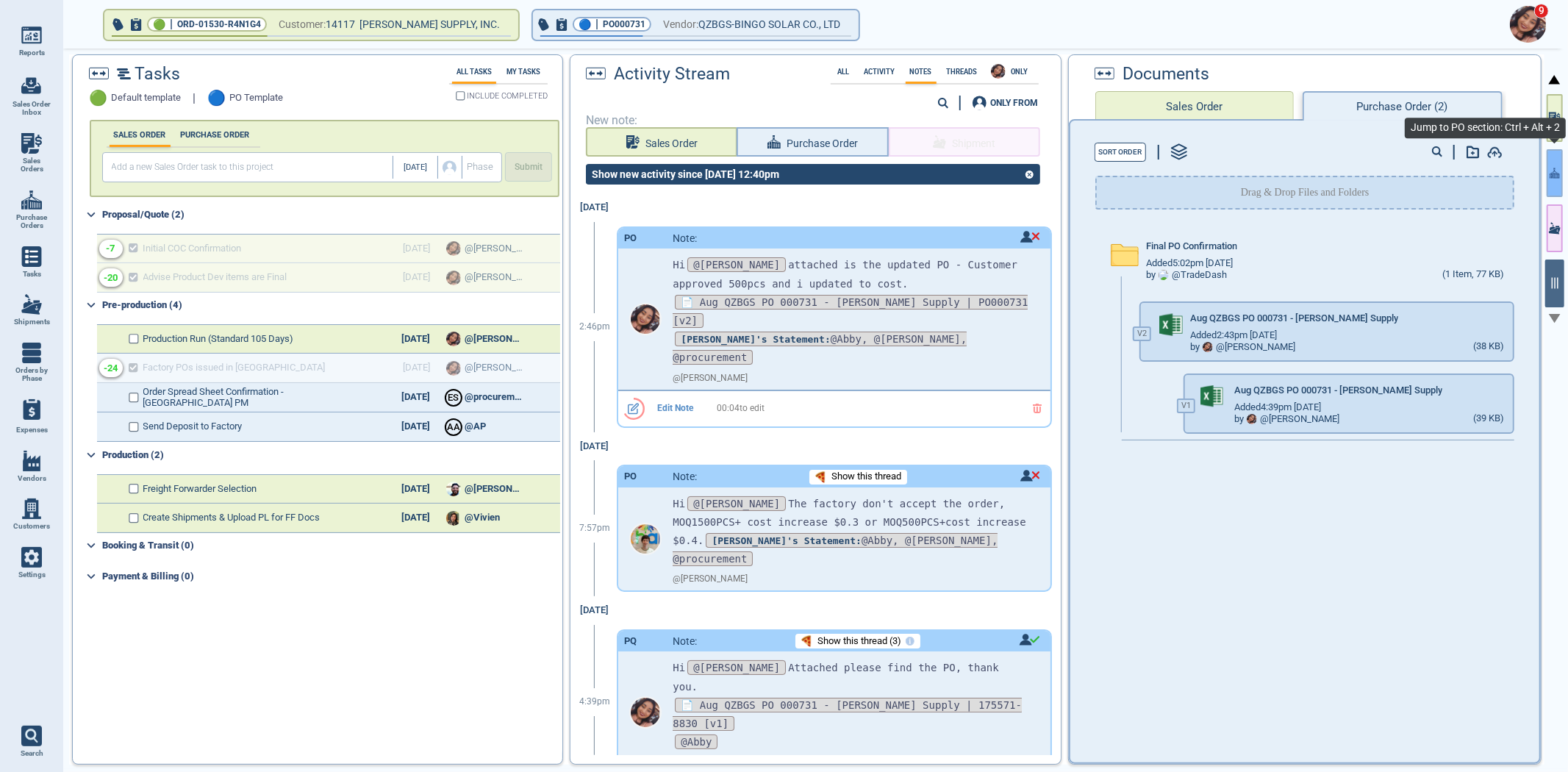
click at [1549, 170] on icon "button" at bounding box center [1554, 173] width 10 height 15
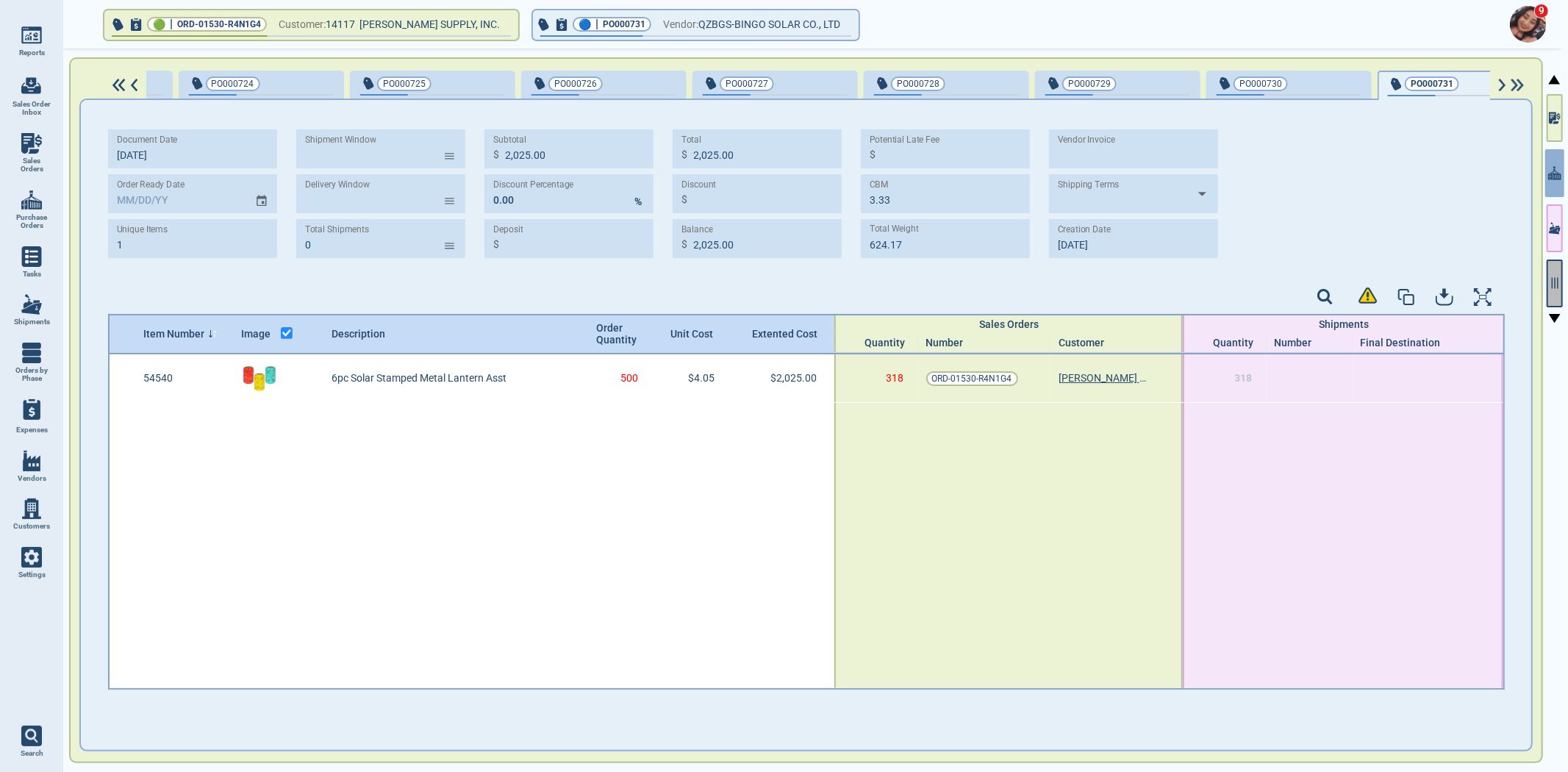
scroll to position [0, 849]
click at [1555, 271] on button "button" at bounding box center [1554, 283] width 16 height 48
